Goal: Task Accomplishment & Management: Complete application form

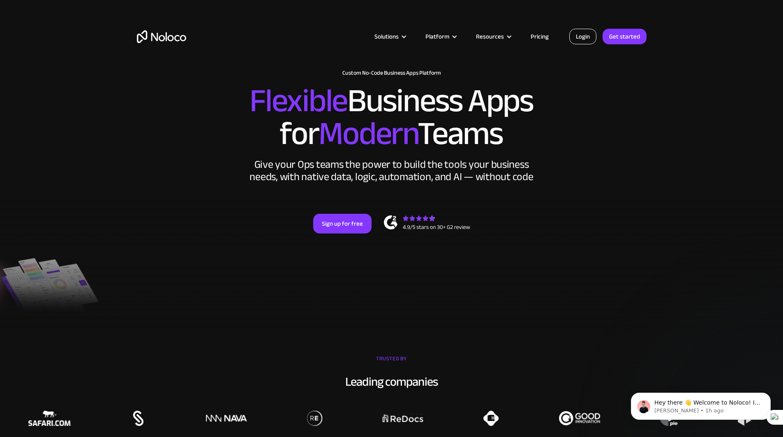
click at [582, 36] on link "Login" at bounding box center [582, 37] width 27 height 16
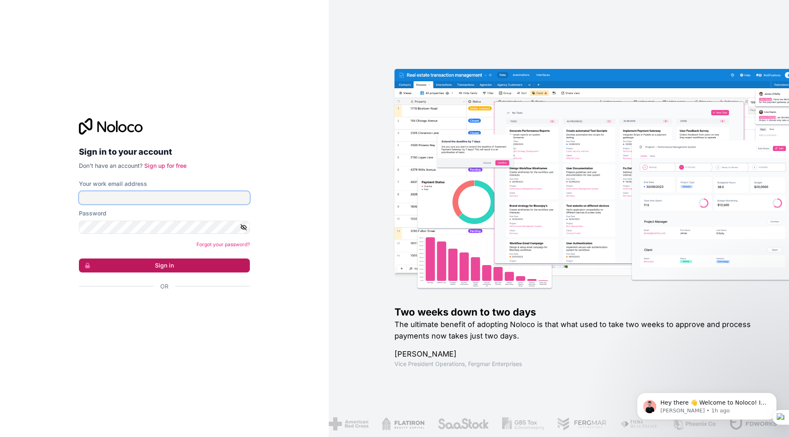
type input "[EMAIL_ADDRESS][DOMAIN_NAME]"
click at [148, 266] on button "Sign in" at bounding box center [164, 266] width 171 height 14
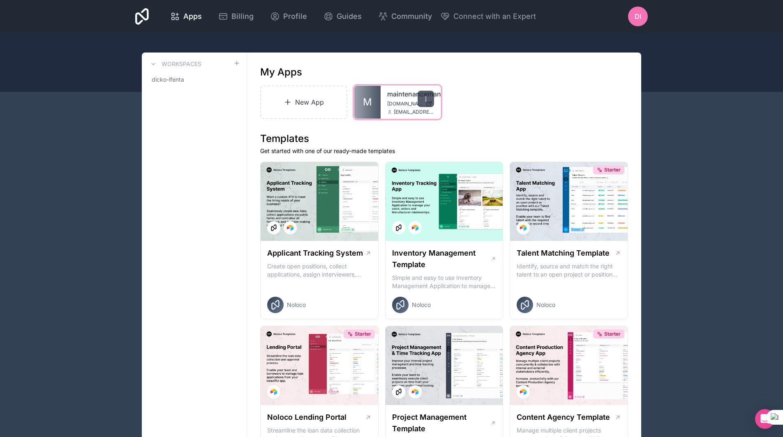
click at [427, 97] on icon at bounding box center [425, 99] width 7 height 7
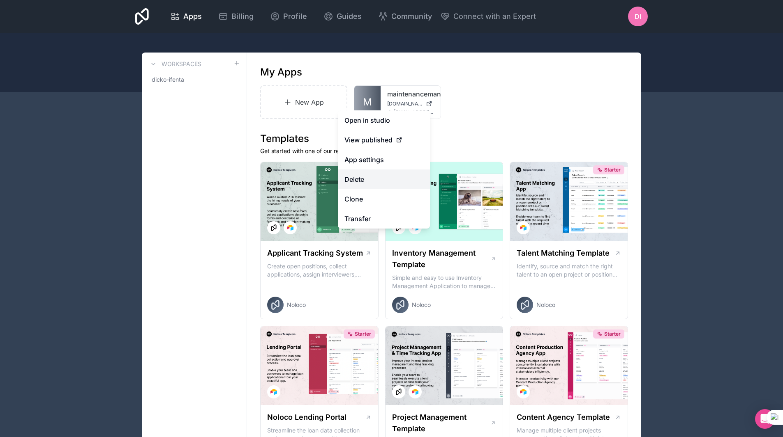
click at [372, 181] on button "Delete" at bounding box center [384, 180] width 92 height 20
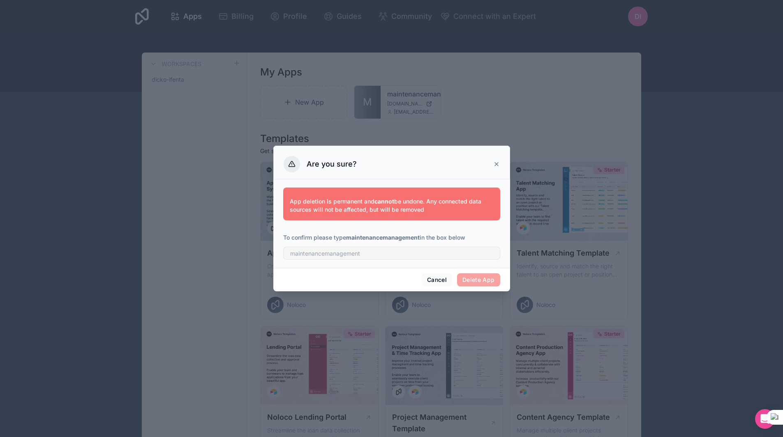
click at [380, 260] on div "App deletion is permanent and cannot be undone. Any connected data sources will…" at bounding box center [391, 222] width 217 height 79
click at [372, 253] on input "text" at bounding box center [391, 253] width 217 height 13
type input "maintenancemanagement"
click at [475, 280] on button "Delete App" at bounding box center [478, 280] width 43 height 13
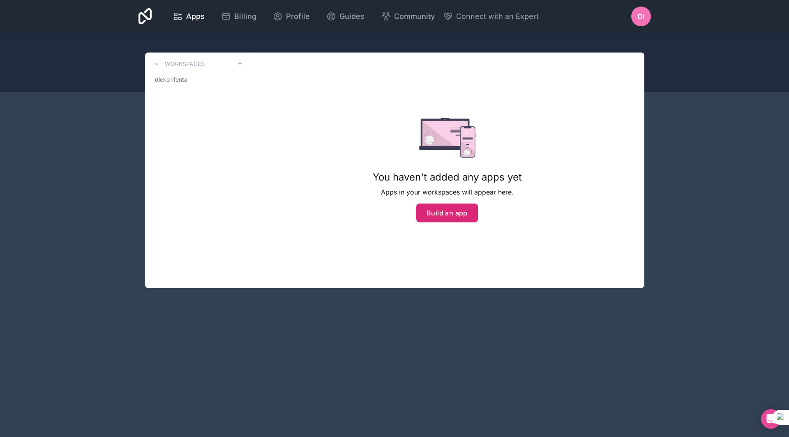
click at [437, 212] on button "Build an app" at bounding box center [447, 213] width 62 height 19
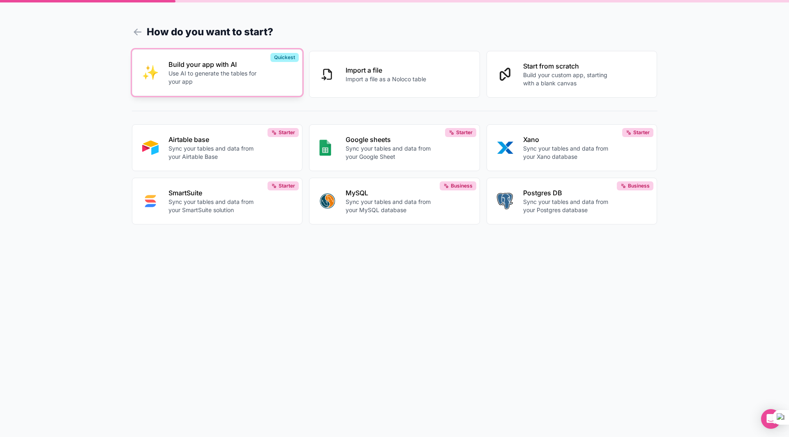
click at [197, 89] on button "Build your app with AI Use AI to generate the tables for your app Quickest" at bounding box center [217, 72] width 171 height 47
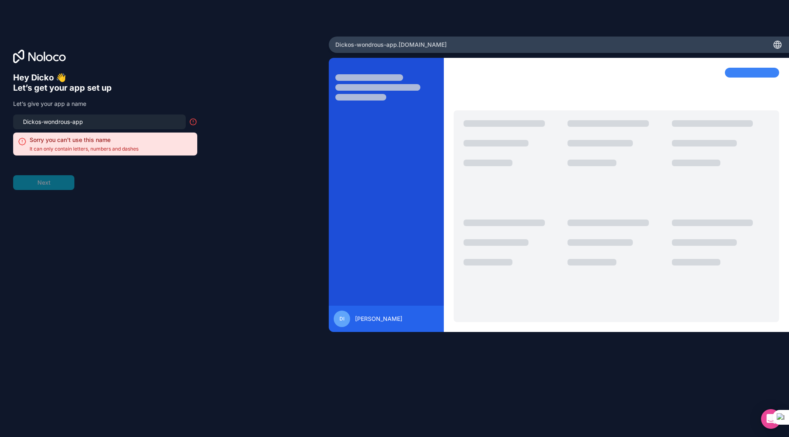
click at [97, 123] on input "Dickos-wondrous-app" at bounding box center [99, 122] width 163 height 12
type input "d"
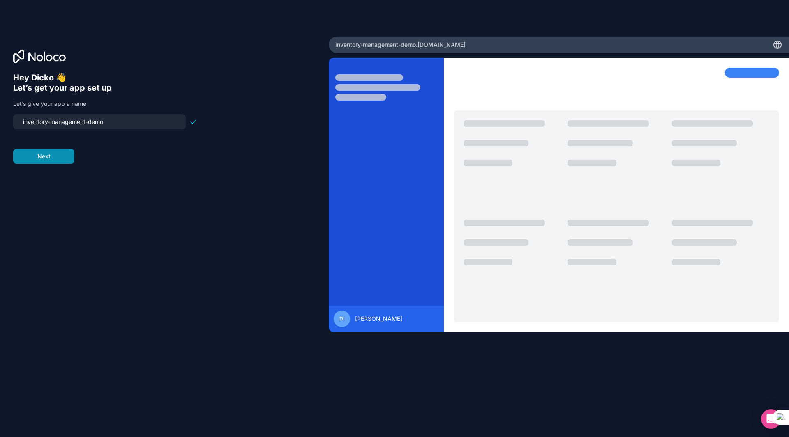
type input "inventory-management-demo"
click at [40, 159] on button "Next" at bounding box center [43, 156] width 61 height 15
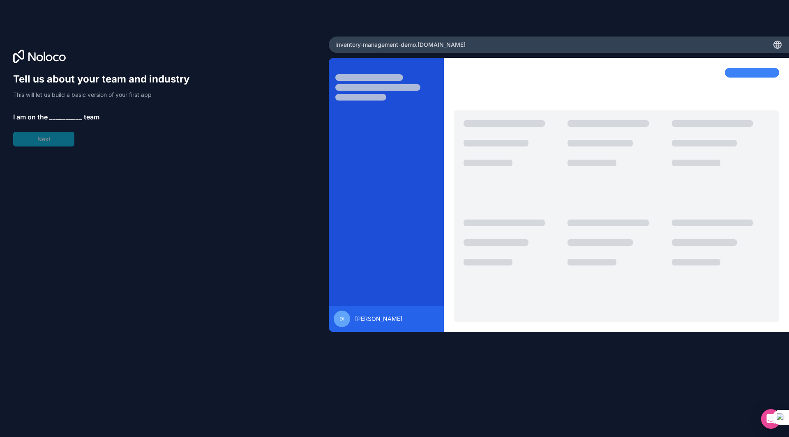
click at [56, 117] on span "__________" at bounding box center [65, 117] width 33 height 10
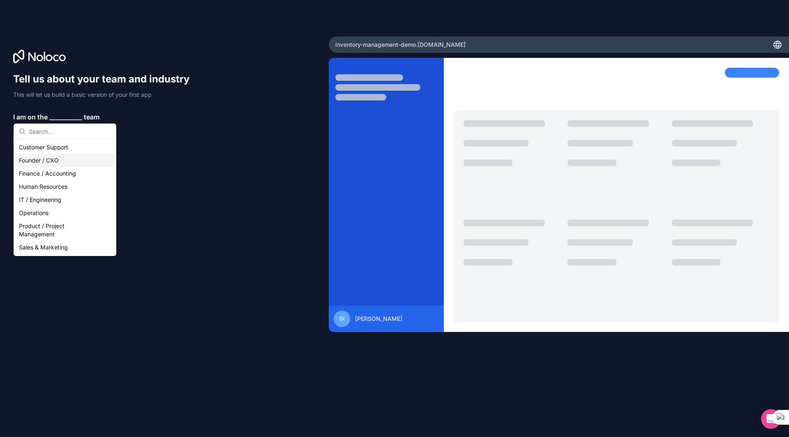
click at [48, 162] on div "Founder / CXO" at bounding box center [65, 160] width 99 height 13
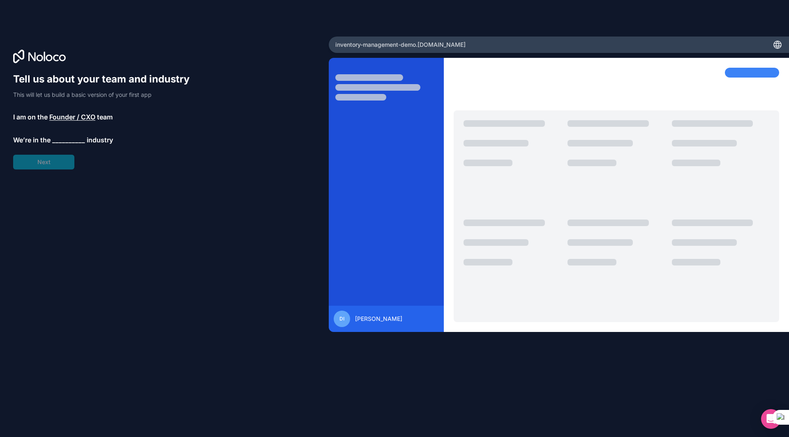
click at [65, 140] on span "__________" at bounding box center [68, 140] width 33 height 10
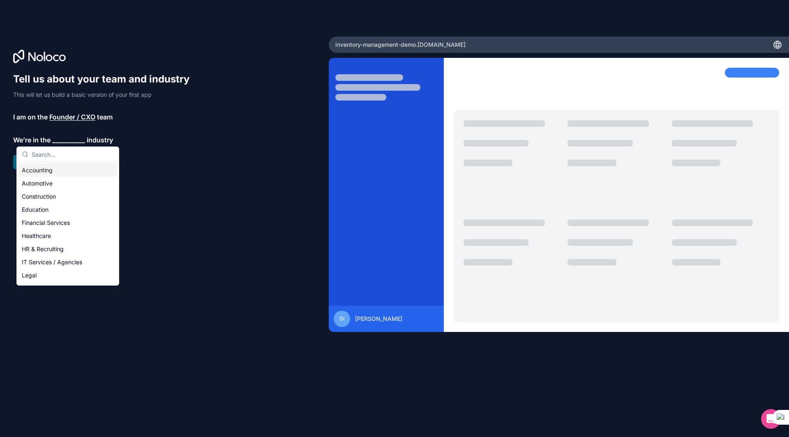
click at [65, 140] on span "__________" at bounding box center [68, 140] width 33 height 10
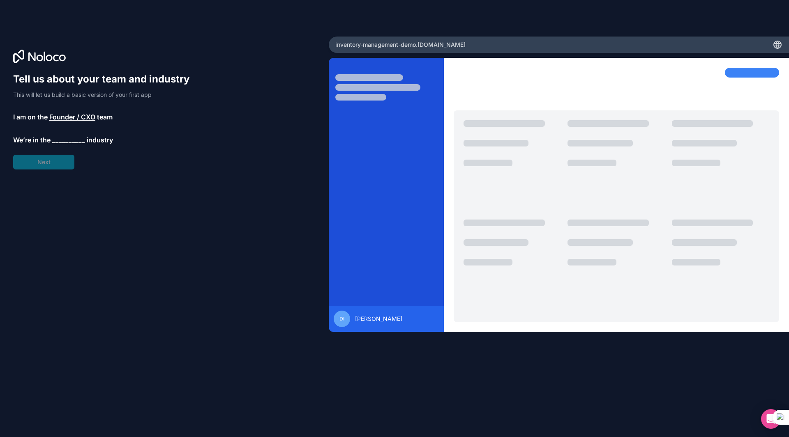
click at [89, 119] on span "Founder / CXO" at bounding box center [72, 117] width 46 height 10
click at [192, 142] on p "We’re in the __________ industry" at bounding box center [105, 140] width 184 height 10
click at [68, 142] on span "__________" at bounding box center [68, 140] width 33 height 10
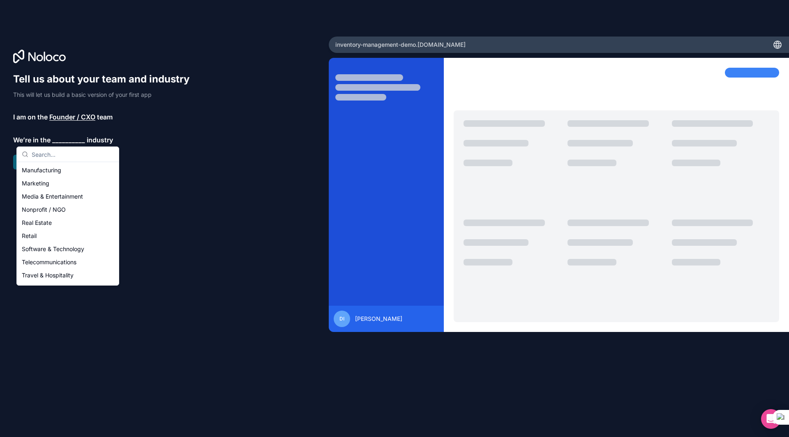
scroll to position [118, 0]
click at [67, 250] on div "Software & Technology" at bounding box center [67, 249] width 99 height 13
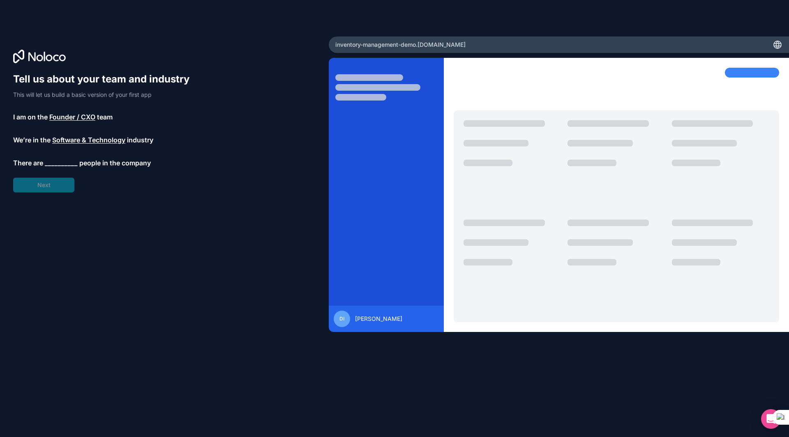
click at [66, 165] on span "__________" at bounding box center [61, 163] width 33 height 10
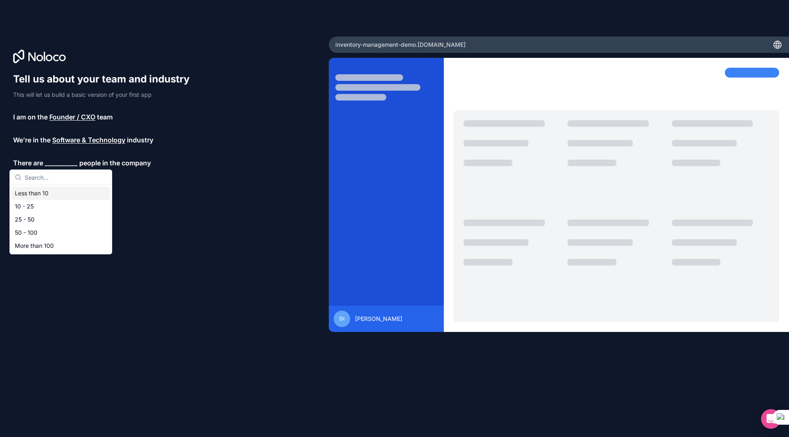
click at [40, 194] on div "Less than 10" at bounding box center [61, 193] width 99 height 13
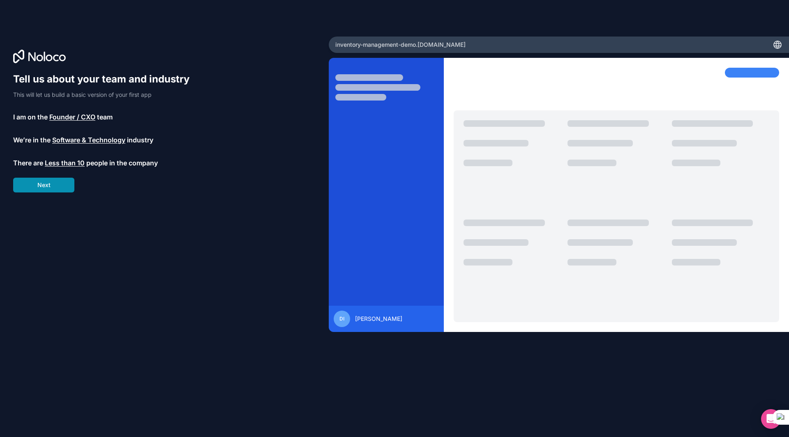
click at [49, 186] on button "Next" at bounding box center [43, 185] width 61 height 15
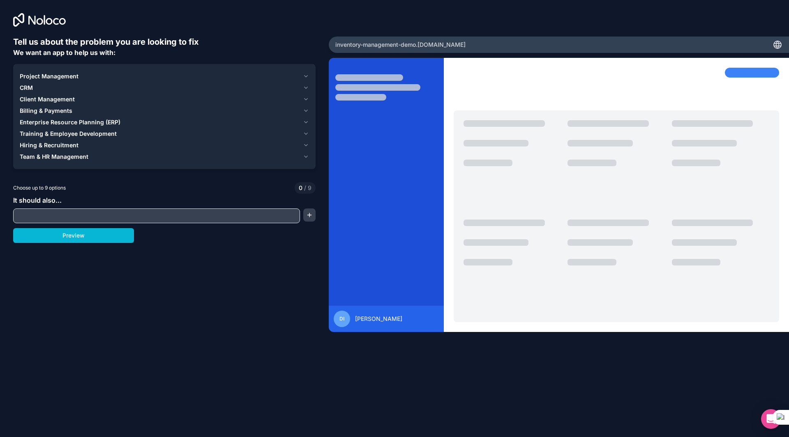
click at [83, 122] on span "Enterprise Resource Planning (ERP)" at bounding box center [70, 122] width 101 height 8
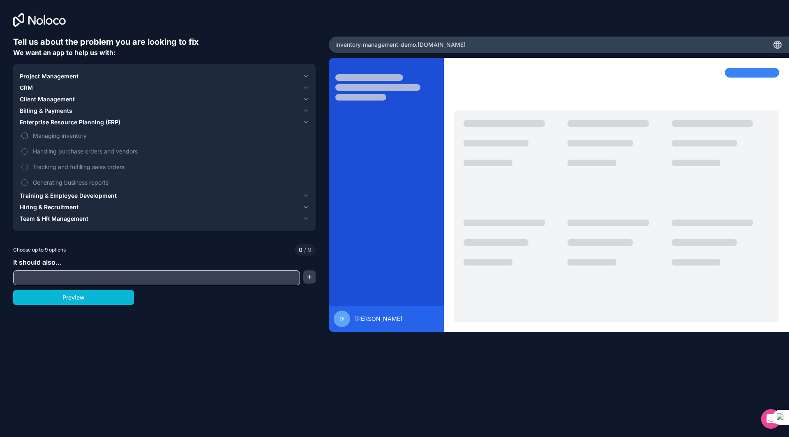
click at [24, 134] on button "Managing inventory" at bounding box center [24, 136] width 7 height 7
click at [24, 153] on button "Handling purchase orders and vendors" at bounding box center [24, 151] width 7 height 7
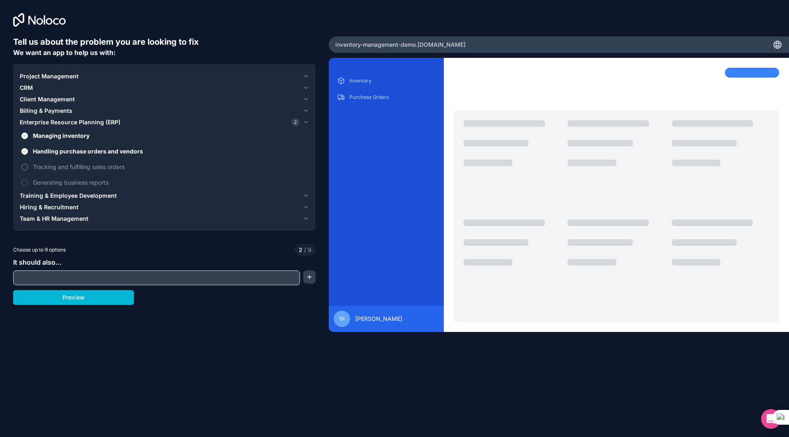
click at [24, 166] on button "Tracking and fulfilling sales orders" at bounding box center [24, 167] width 7 height 7
click at [24, 181] on button "Generating business reports" at bounding box center [24, 183] width 7 height 7
click at [64, 113] on span "Billing & Payments" at bounding box center [46, 111] width 53 height 8
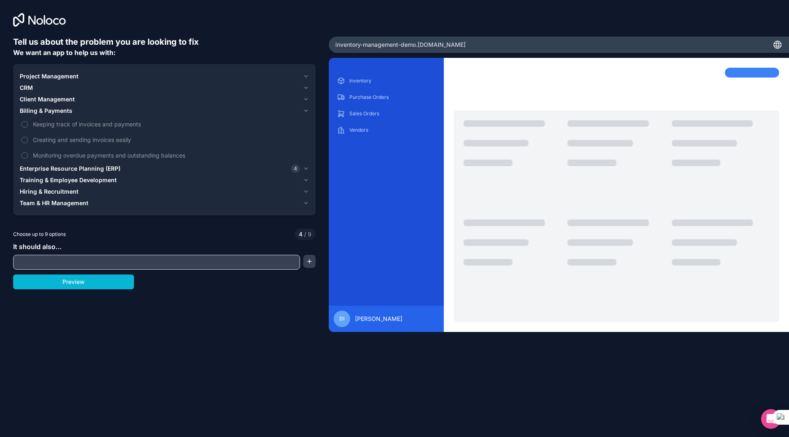
click at [32, 168] on span "Enterprise Resource Planning (ERP)" at bounding box center [70, 169] width 101 height 8
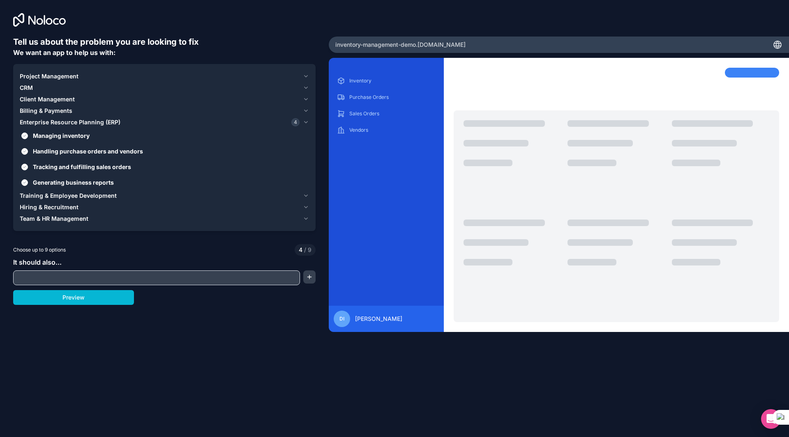
click at [31, 87] on span "CRM" at bounding box center [26, 88] width 13 height 8
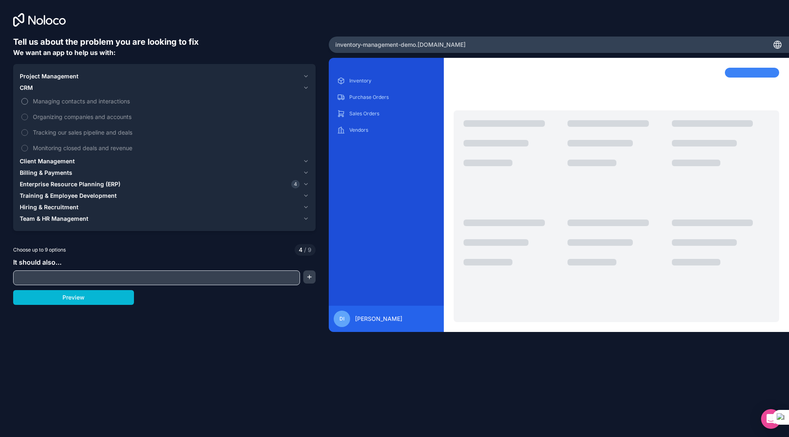
click at [28, 101] on label "Managing contacts and interactions" at bounding box center [164, 101] width 289 height 15
click at [28, 101] on button "Managing contacts and interactions" at bounding box center [24, 101] width 7 height 7
click at [27, 117] on button "Organizing companies and accounts" at bounding box center [24, 117] width 7 height 7
click at [27, 132] on button "Tracking our sales pipeline and deals" at bounding box center [24, 132] width 7 height 7
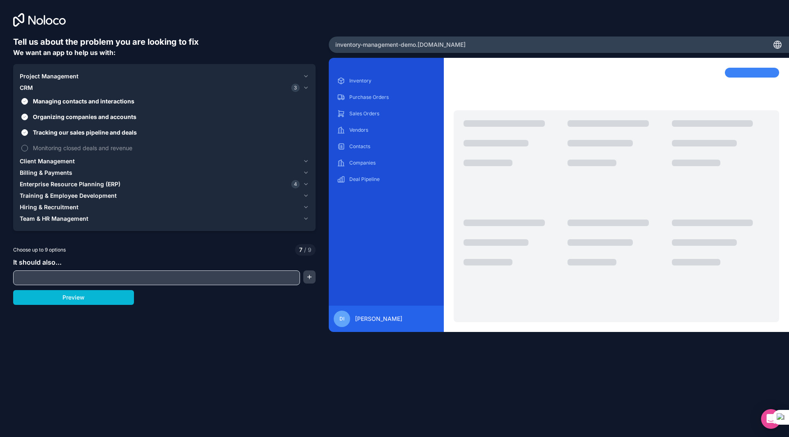
click at [25, 148] on button "Monitoring closed deals and revenue" at bounding box center [24, 148] width 7 height 7
click at [71, 77] on span "Project Management" at bounding box center [49, 76] width 59 height 8
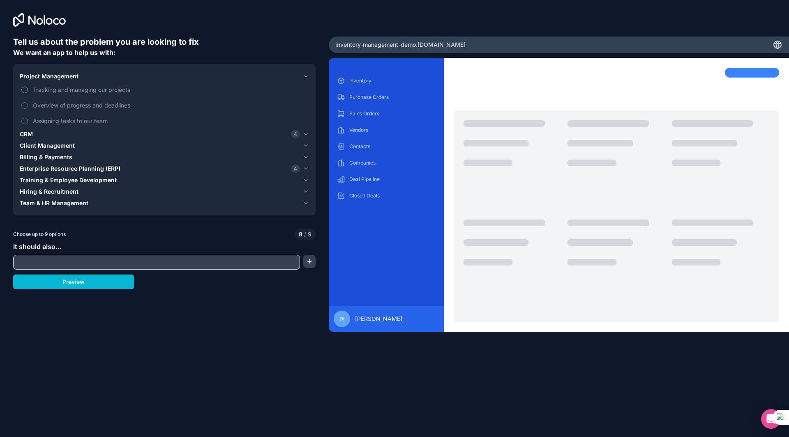
click at [25, 90] on button "Tracking and managing our projects" at bounding box center [24, 90] width 7 height 7
click at [26, 166] on span "Enterprise Resource Planning (ERP)" at bounding box center [70, 169] width 101 height 8
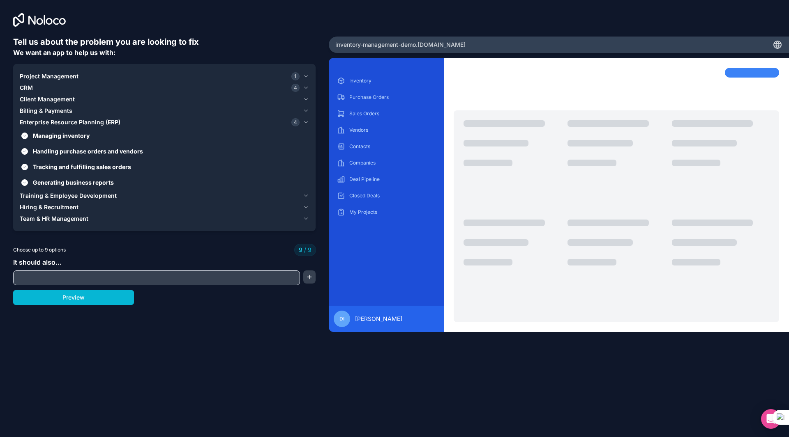
click at [28, 85] on span "CRM" at bounding box center [26, 88] width 13 height 8
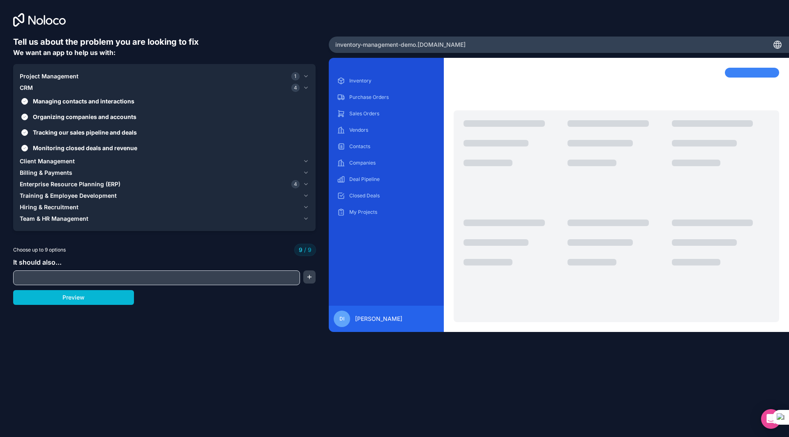
click at [37, 78] on span "Project Management" at bounding box center [49, 76] width 59 height 8
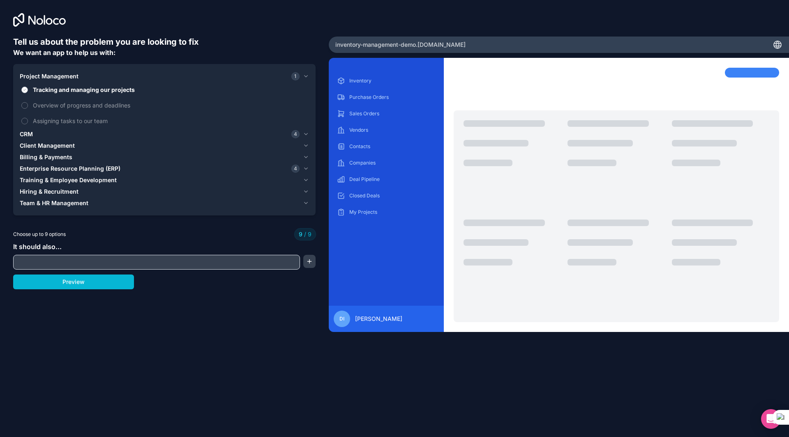
click at [23, 91] on button "Tracking and managing our projects" at bounding box center [24, 90] width 7 height 7
click at [43, 145] on span "Client Management" at bounding box center [47, 146] width 55 height 8
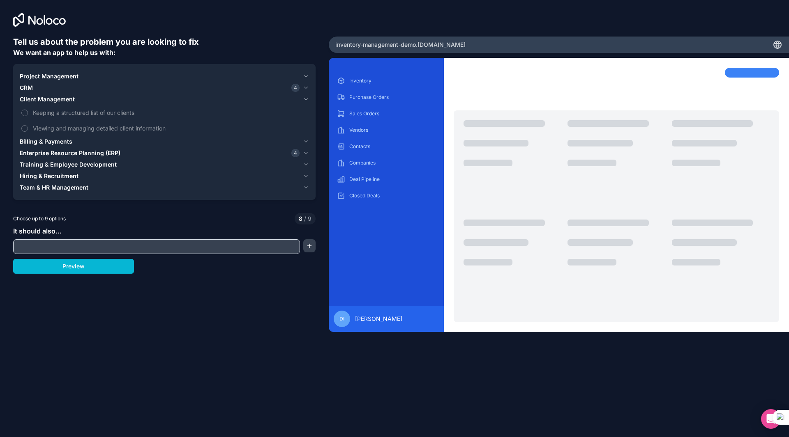
click at [31, 89] on span "CRM" at bounding box center [26, 88] width 13 height 8
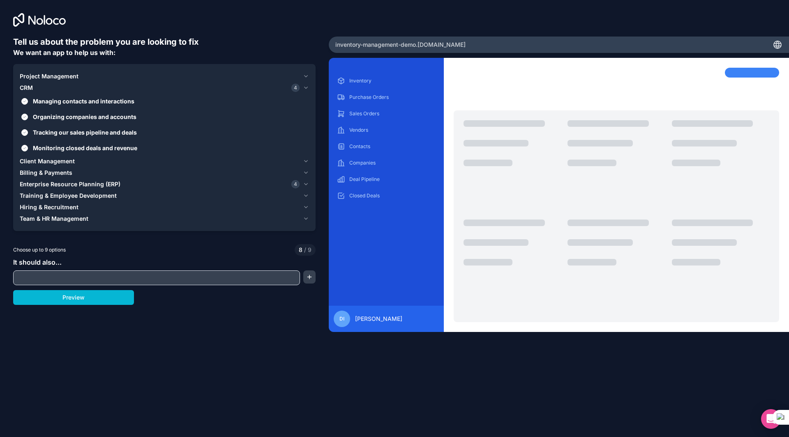
click at [31, 89] on span "CRM" at bounding box center [26, 88] width 13 height 8
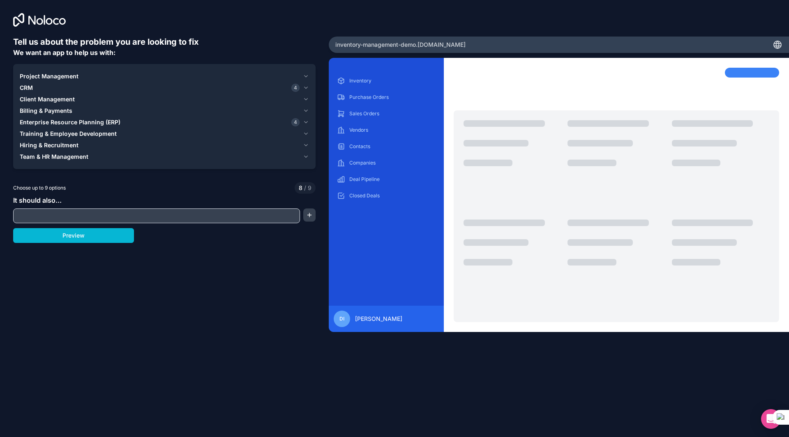
click at [34, 122] on span "Enterprise Resource Planning (ERP)" at bounding box center [70, 122] width 101 height 8
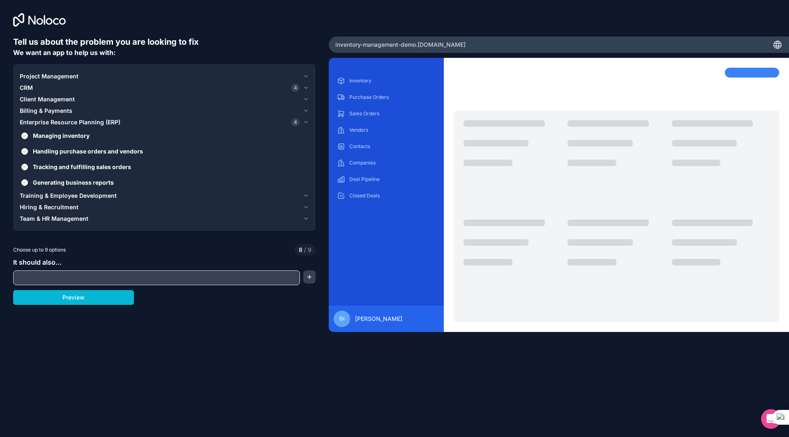
click at [34, 122] on span "Enterprise Resource Planning (ERP)" at bounding box center [70, 122] width 101 height 8
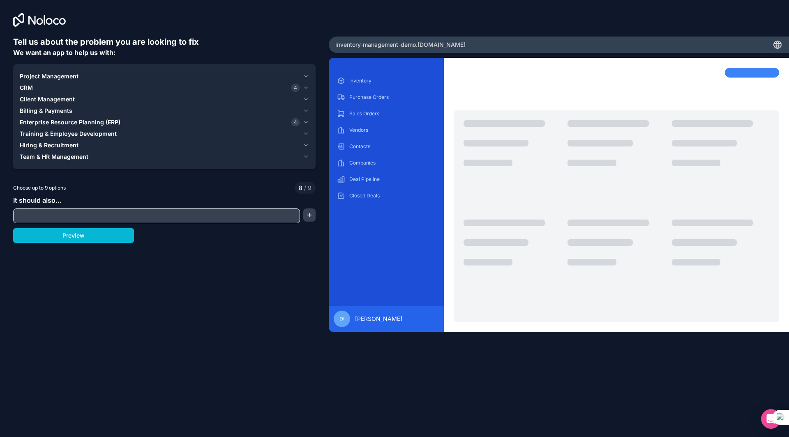
click at [34, 134] on span "Training & Employee Development" at bounding box center [68, 134] width 97 height 8
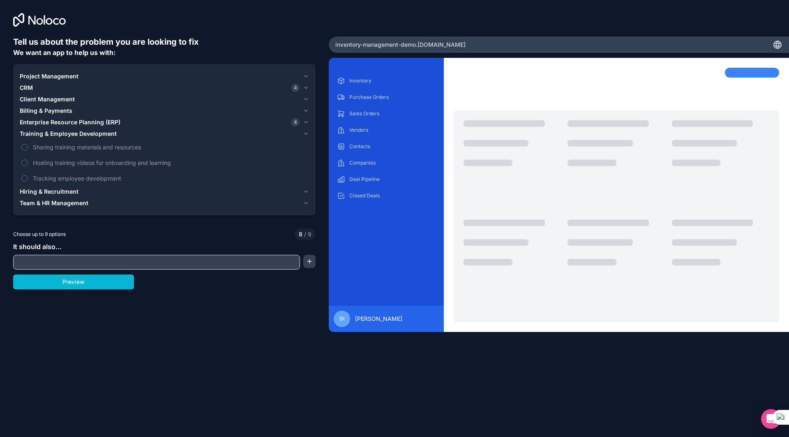
click at [34, 134] on span "Training & Employee Development" at bounding box center [68, 134] width 97 height 8
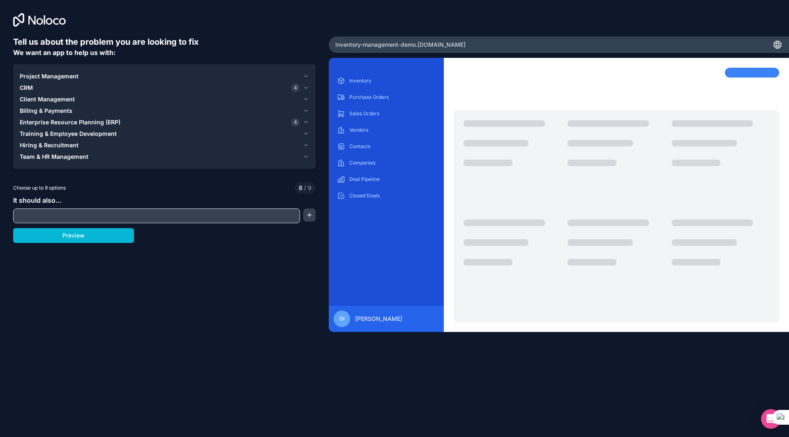
click at [28, 108] on span "Billing & Payments" at bounding box center [46, 111] width 53 height 8
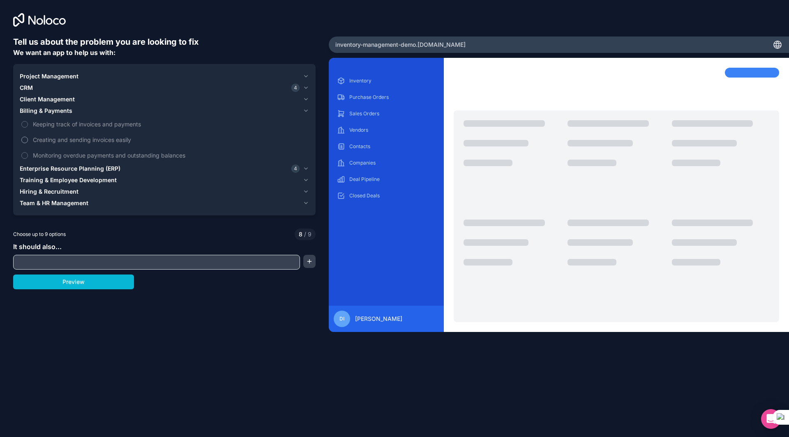
click at [25, 139] on button "Creating and sending invoices easily" at bounding box center [24, 140] width 7 height 7
click at [44, 100] on span "Client Management" at bounding box center [47, 99] width 55 height 8
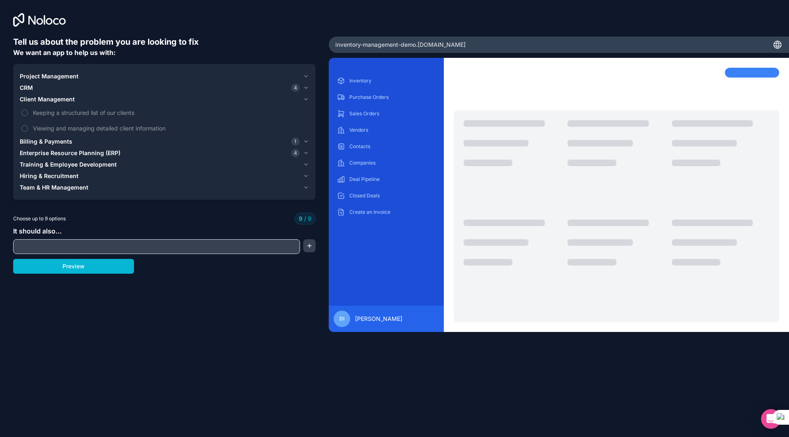
click at [44, 100] on span "Client Management" at bounding box center [47, 99] width 55 height 8
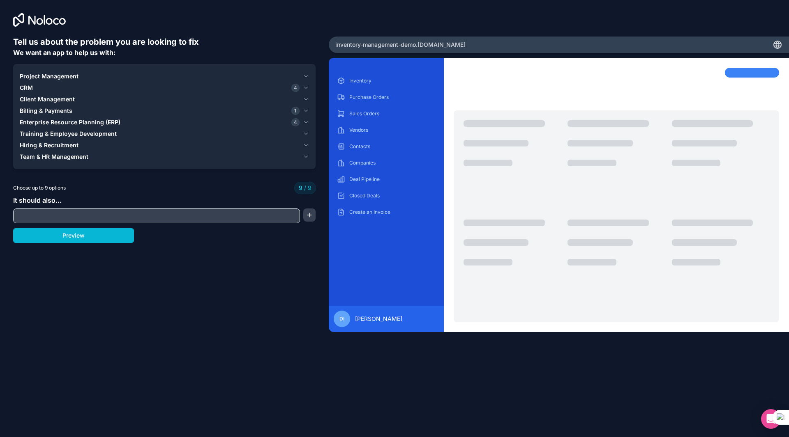
click at [42, 122] on span "Enterprise Resource Planning (ERP)" at bounding box center [70, 122] width 101 height 8
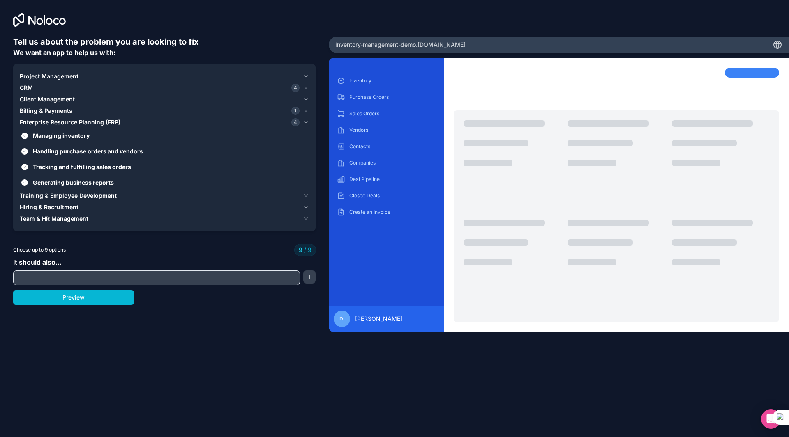
click at [47, 113] on span "Billing & Payments" at bounding box center [46, 111] width 53 height 8
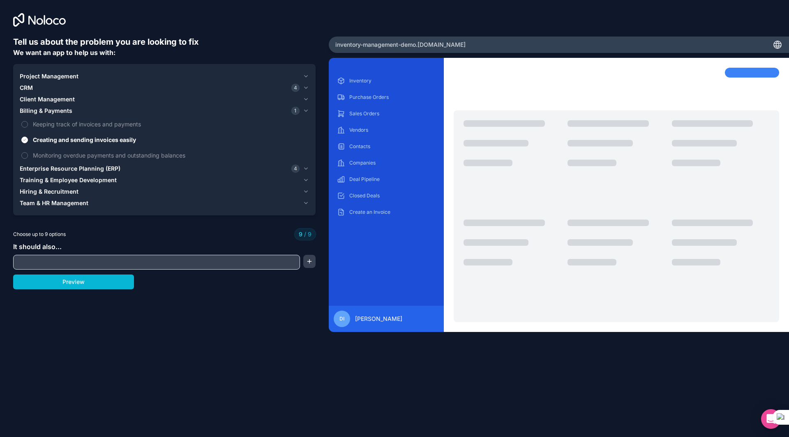
click at [41, 101] on span "Client Management" at bounding box center [47, 99] width 55 height 8
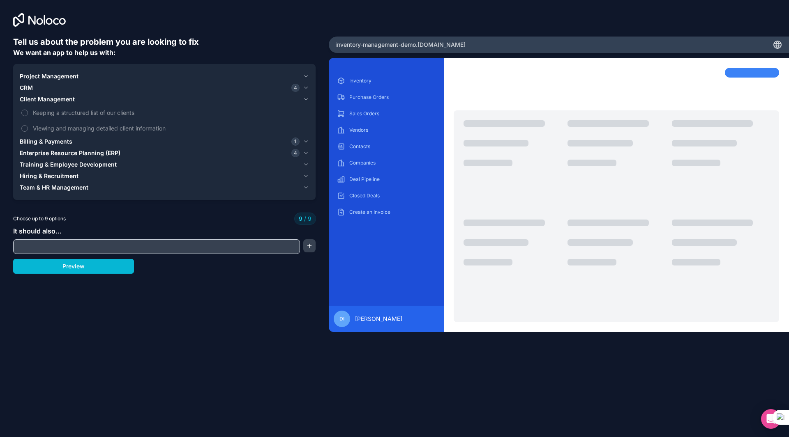
click at [41, 101] on span "Client Management" at bounding box center [47, 99] width 55 height 8
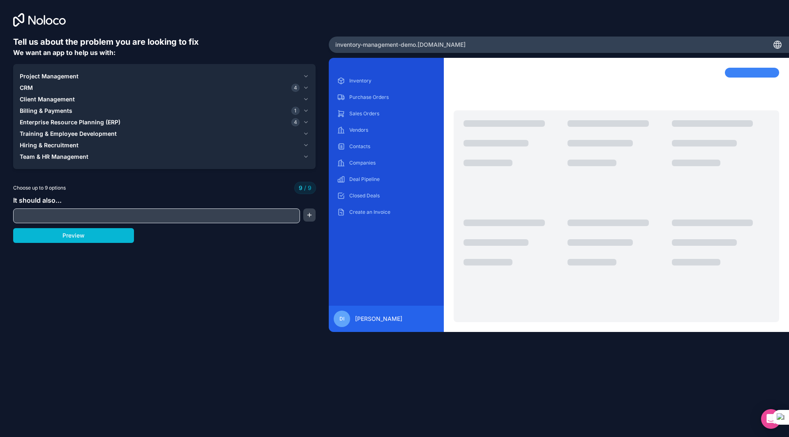
click at [33, 85] on div "CRM 4" at bounding box center [160, 88] width 280 height 8
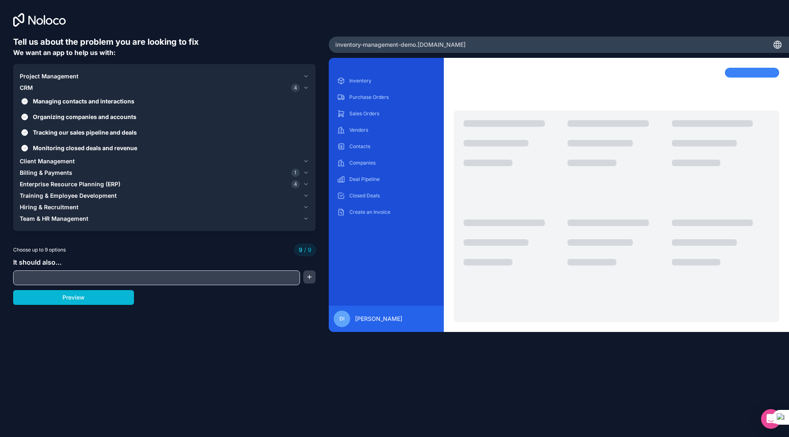
click at [29, 102] on label "Managing contacts and interactions" at bounding box center [164, 101] width 289 height 15
click at [28, 102] on button "Managing contacts and interactions" at bounding box center [24, 101] width 7 height 7
click at [35, 174] on span "Billing & Payments" at bounding box center [46, 173] width 53 height 8
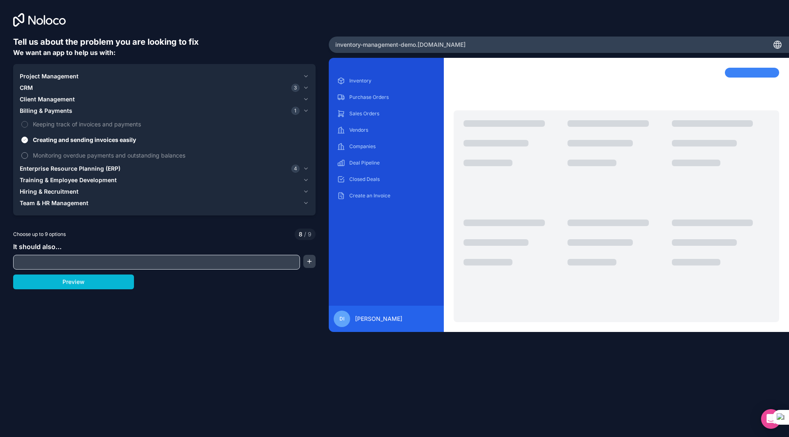
click at [27, 156] on button "Monitoring overdue payments and outstanding balances" at bounding box center [24, 155] width 7 height 7
click at [44, 169] on span "Enterprise Resource Planning (ERP)" at bounding box center [70, 169] width 101 height 8
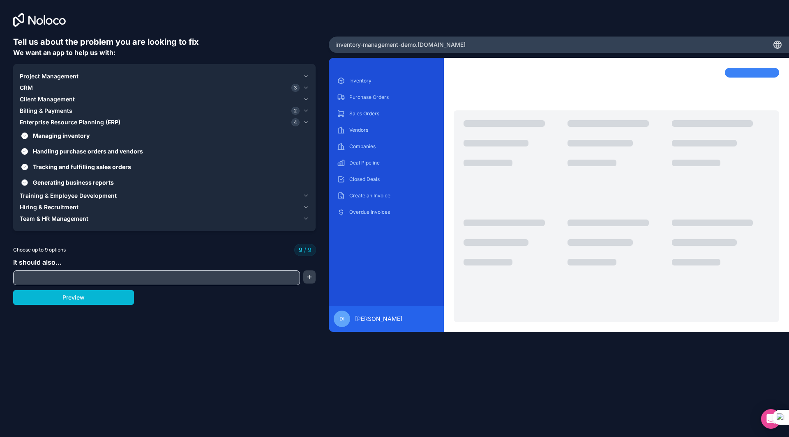
click at [26, 183] on button "Generating business reports" at bounding box center [24, 183] width 7 height 7
click at [44, 109] on span "Billing & Payments" at bounding box center [46, 111] width 53 height 8
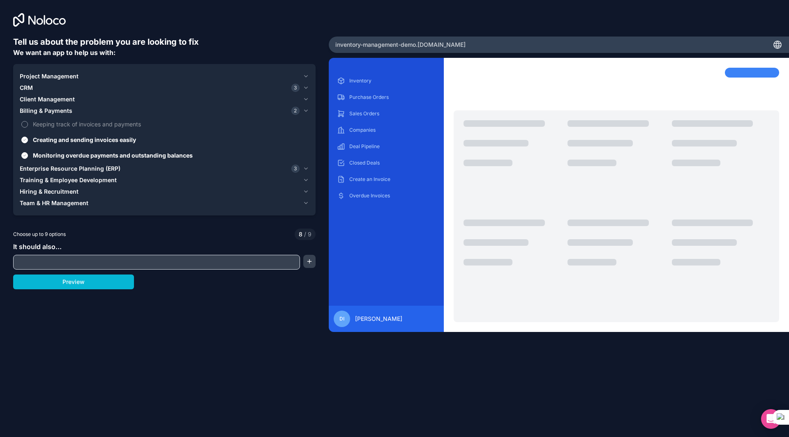
click at [26, 123] on button "Keeping track of invoices and payments" at bounding box center [24, 124] width 7 height 7
click at [88, 282] on button "Preview" at bounding box center [73, 282] width 121 height 15
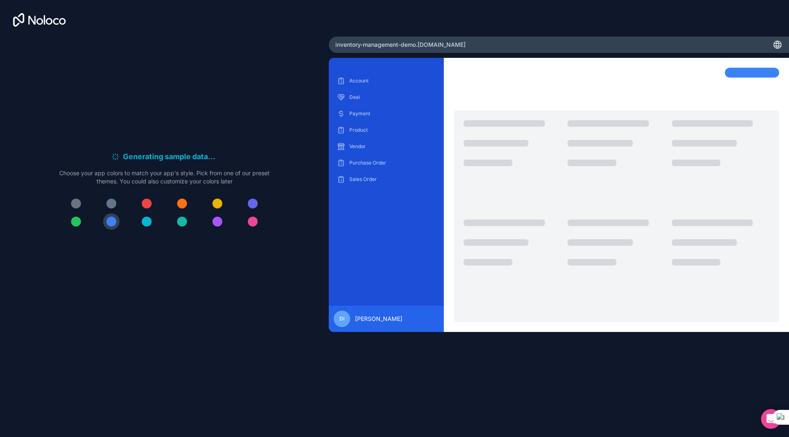
click at [251, 201] on div at bounding box center [253, 204] width 10 height 10
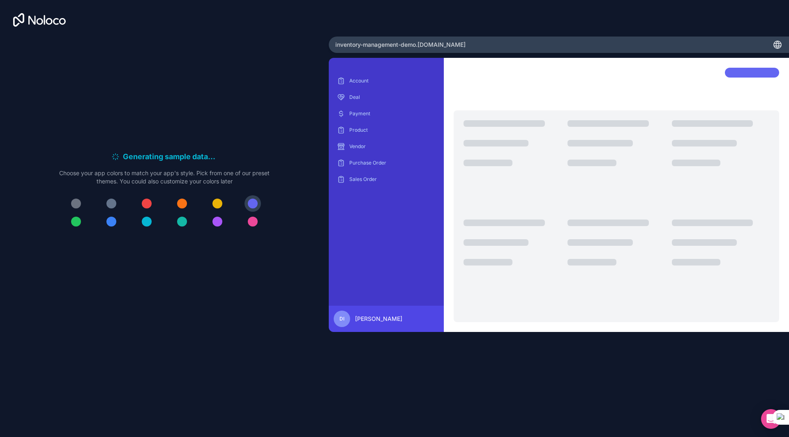
click at [255, 224] on div at bounding box center [253, 222] width 10 height 10
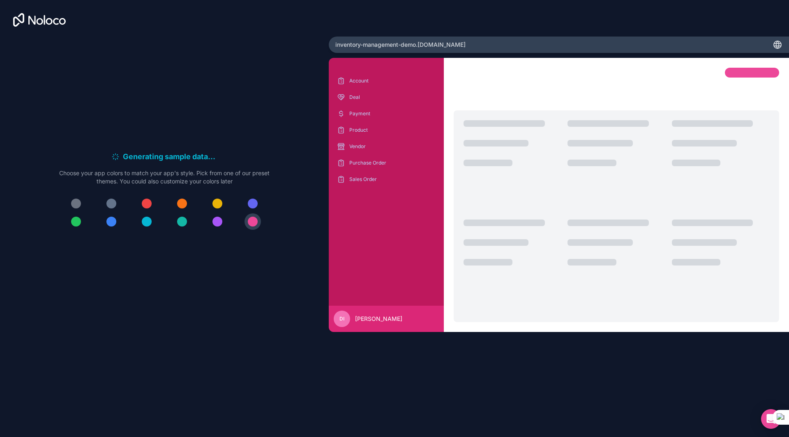
click at [143, 205] on div at bounding box center [147, 204] width 10 height 10
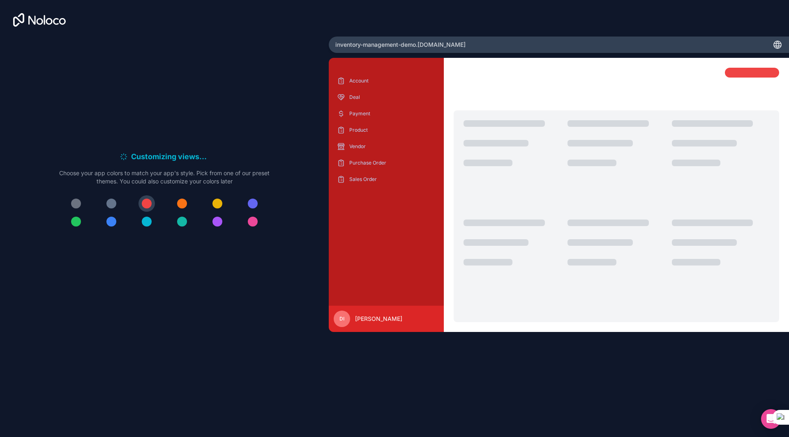
click at [250, 205] on div at bounding box center [253, 204] width 10 height 10
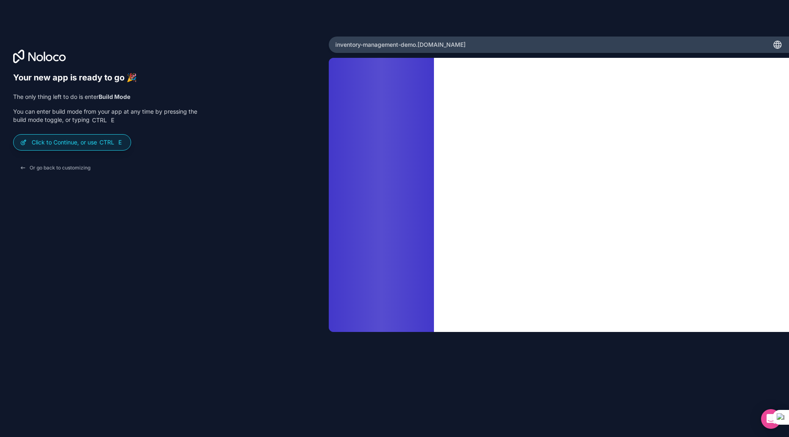
click at [400, 46] on span "inventory-management-demo .[DOMAIN_NAME]" at bounding box center [400, 45] width 130 height 8
click at [399, 46] on span "inventory-management-demo .[DOMAIN_NAME]" at bounding box center [400, 45] width 130 height 8
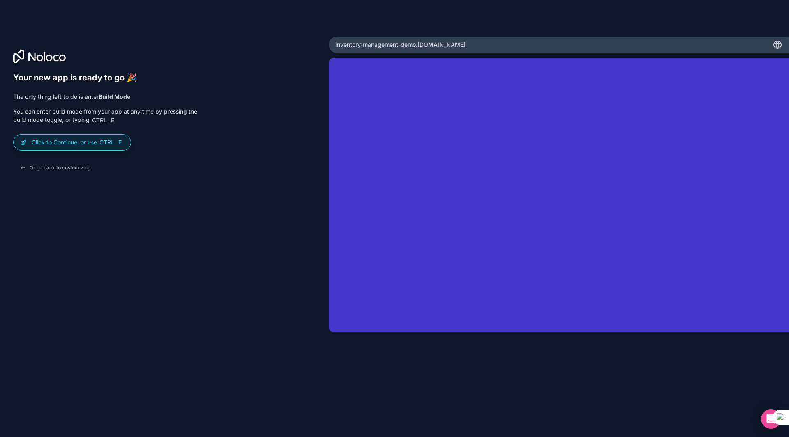
click at [401, 45] on span "inventory-management-demo .[DOMAIN_NAME]" at bounding box center [400, 45] width 130 height 8
click at [390, 45] on span "inventory-management-demo .[DOMAIN_NAME]" at bounding box center [400, 45] width 130 height 8
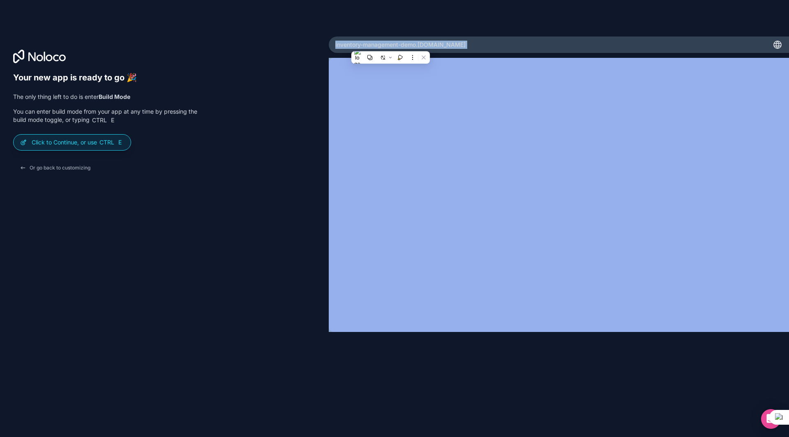
click at [390, 45] on span "inventory-management-demo .[DOMAIN_NAME]" at bounding box center [400, 45] width 130 height 8
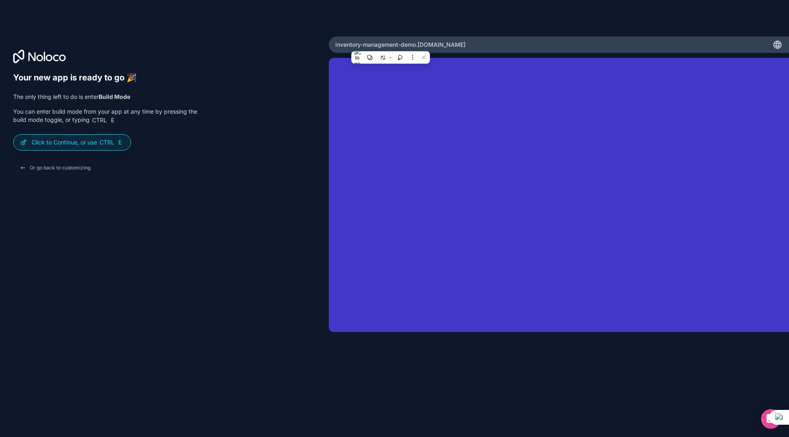
click at [231, 154] on div "Your new app is ready to go 🎉 The only thing left to do is enter Build Mode You…" at bounding box center [164, 230] width 302 height 315
